Goal: Contribute content: Add original content to the website for others to see

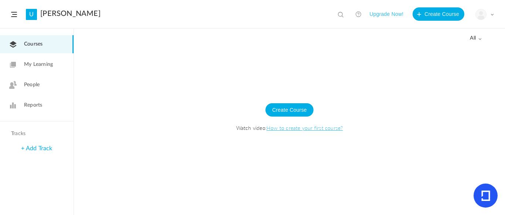
click at [14, 13] on span at bounding box center [14, 14] width 6 height 5
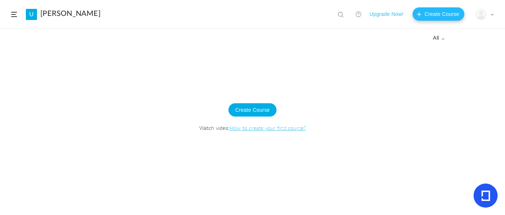
click at [438, 15] on button "Create Course" at bounding box center [438, 13] width 52 height 13
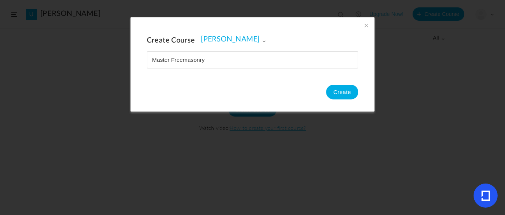
type input "Master Freemasonry"
click at [346, 92] on button "Create" at bounding box center [342, 92] width 32 height 15
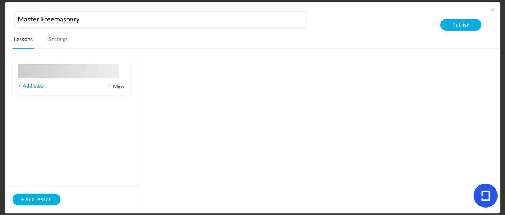
type input "Lesson 1"
type input "0"
type input "Step 1"
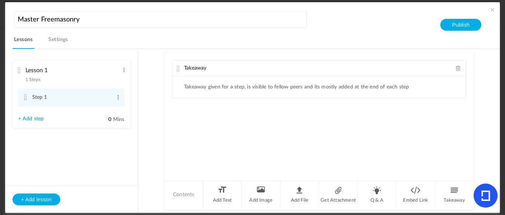
click at [489, 9] on span at bounding box center [492, 9] width 7 height 7
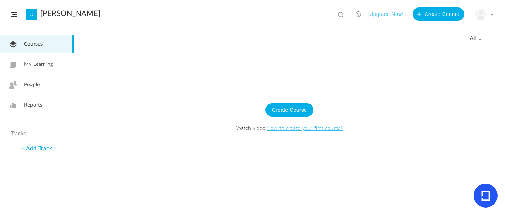
drag, startPoint x: 67, startPoint y: 59, endPoint x: 88, endPoint y: 98, distance: 44.6
click at [88, 98] on div "Create Course Watch video: How to create your first course?" at bounding box center [289, 120] width 416 height 65
